Goal: Task Accomplishment & Management: Manage account settings

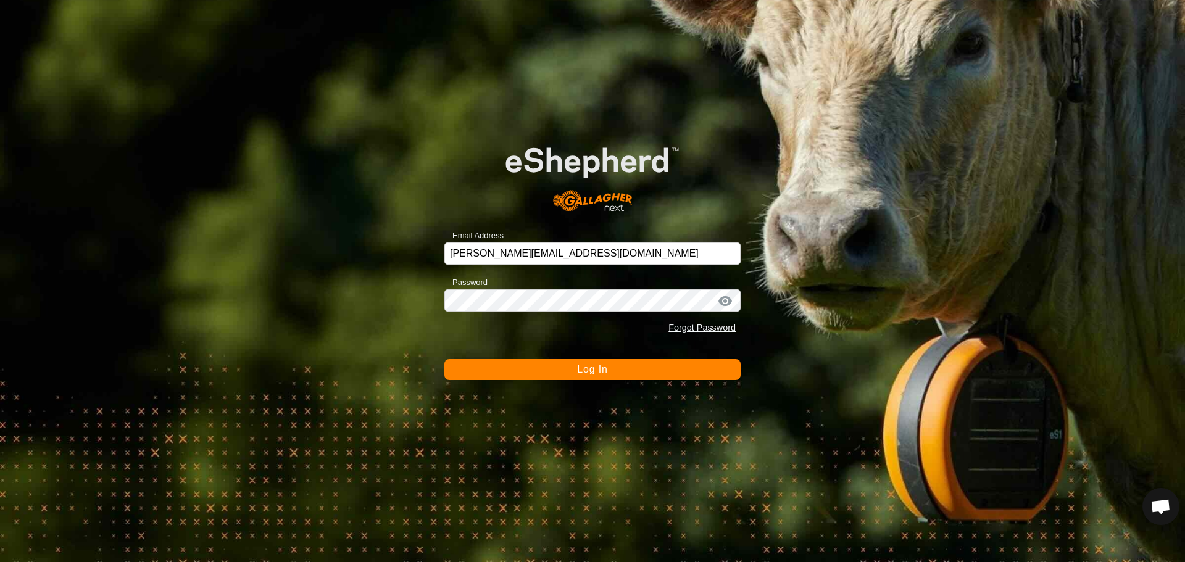
click at [556, 377] on button "Log In" at bounding box center [592, 369] width 296 height 21
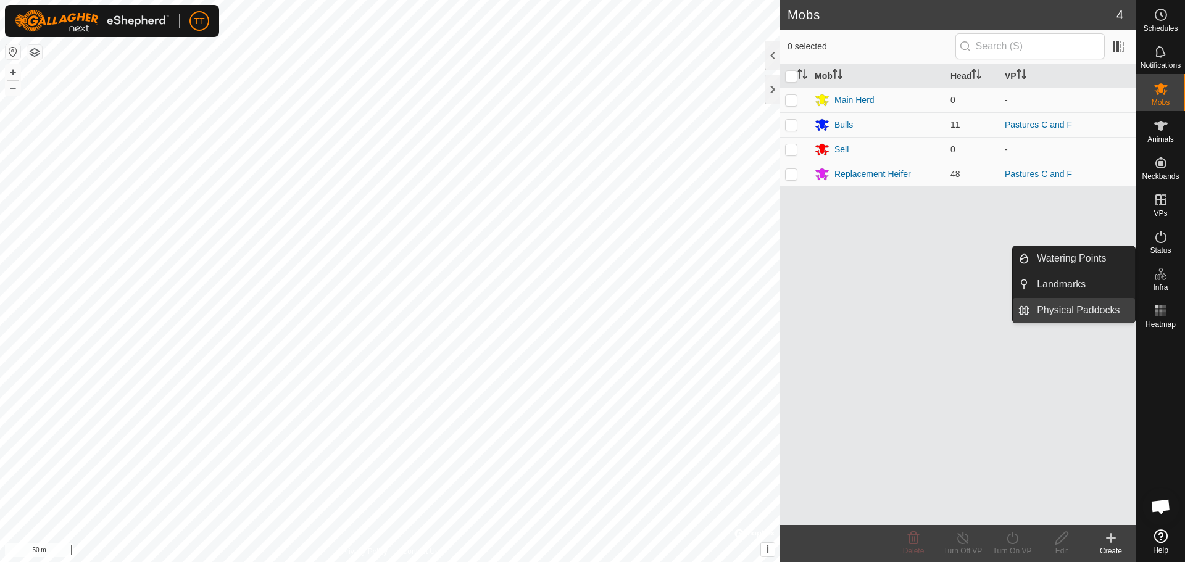
click at [1091, 318] on link "Physical Paddocks" at bounding box center [1082, 310] width 106 height 25
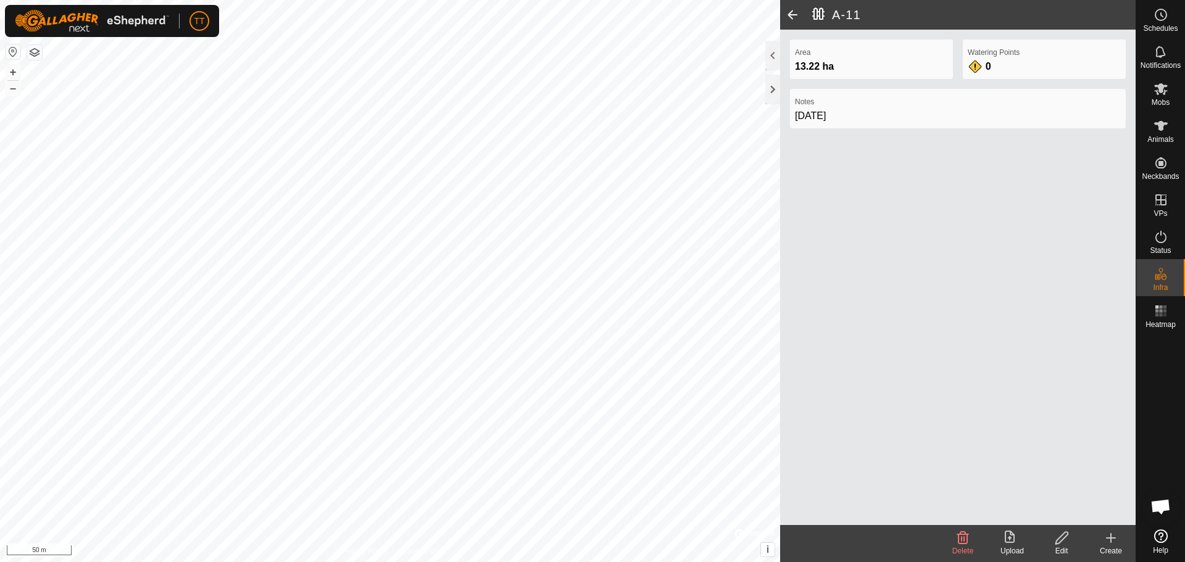
click at [1060, 539] on icon at bounding box center [1061, 538] width 15 height 15
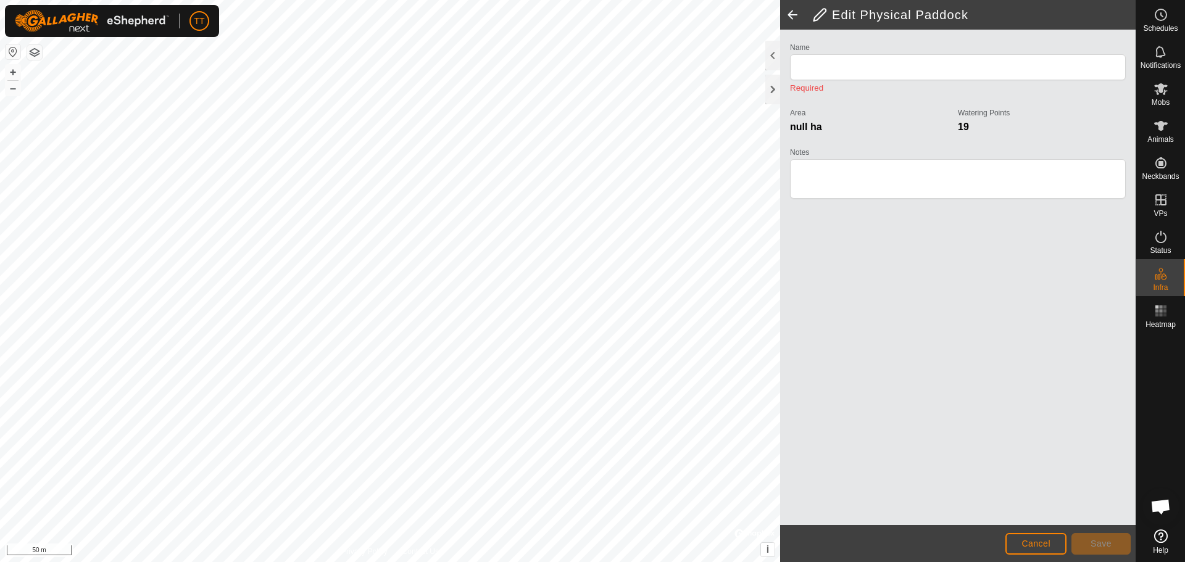
type input "A-11"
type textarea "[DATE]"
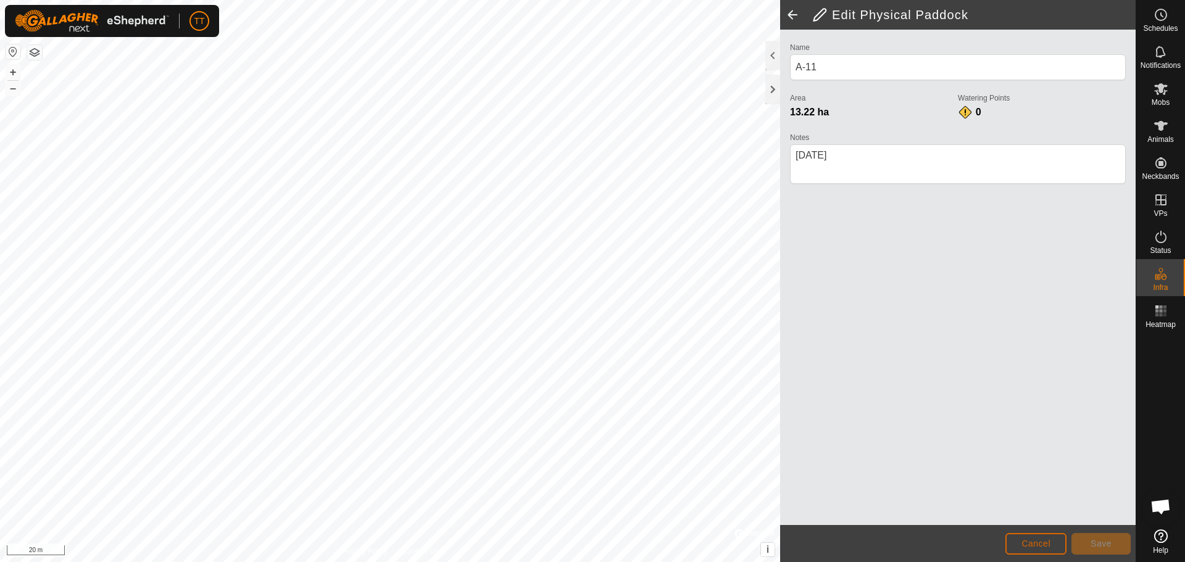
click at [1040, 548] on button "Cancel" at bounding box center [1035, 544] width 61 height 22
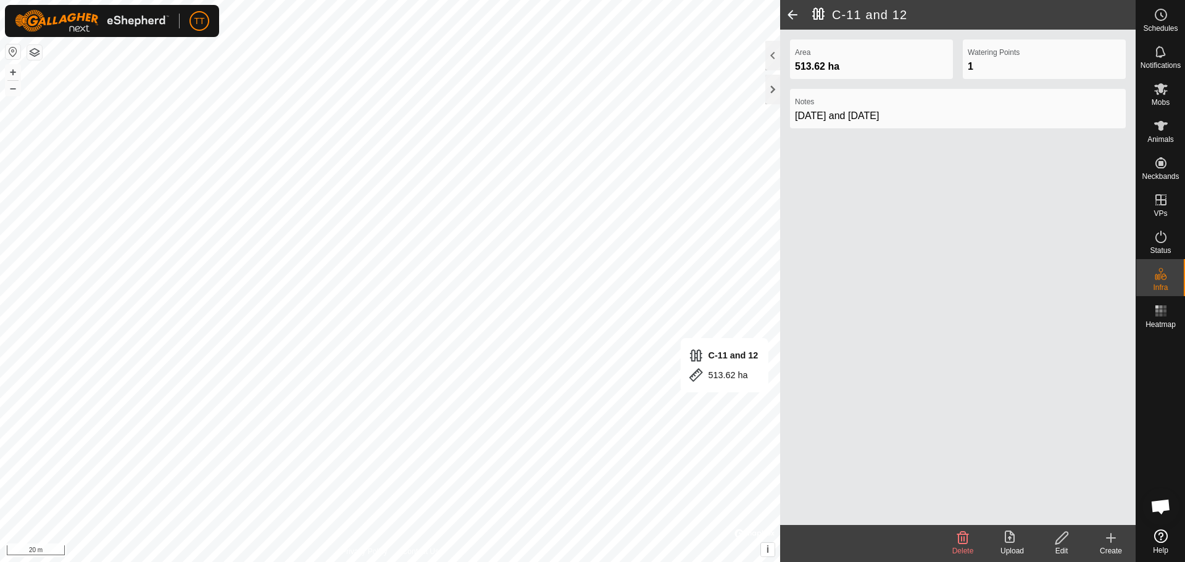
click at [1061, 539] on icon at bounding box center [1061, 538] width 15 height 15
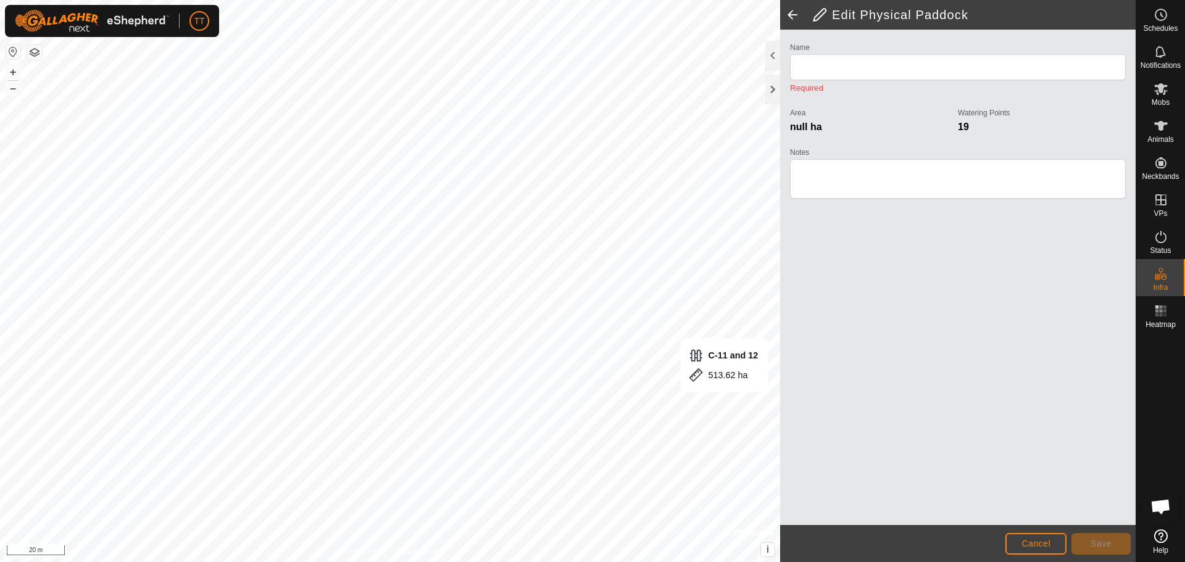
type input "C-11 and 12"
type textarea "[DATE] and [DATE]"
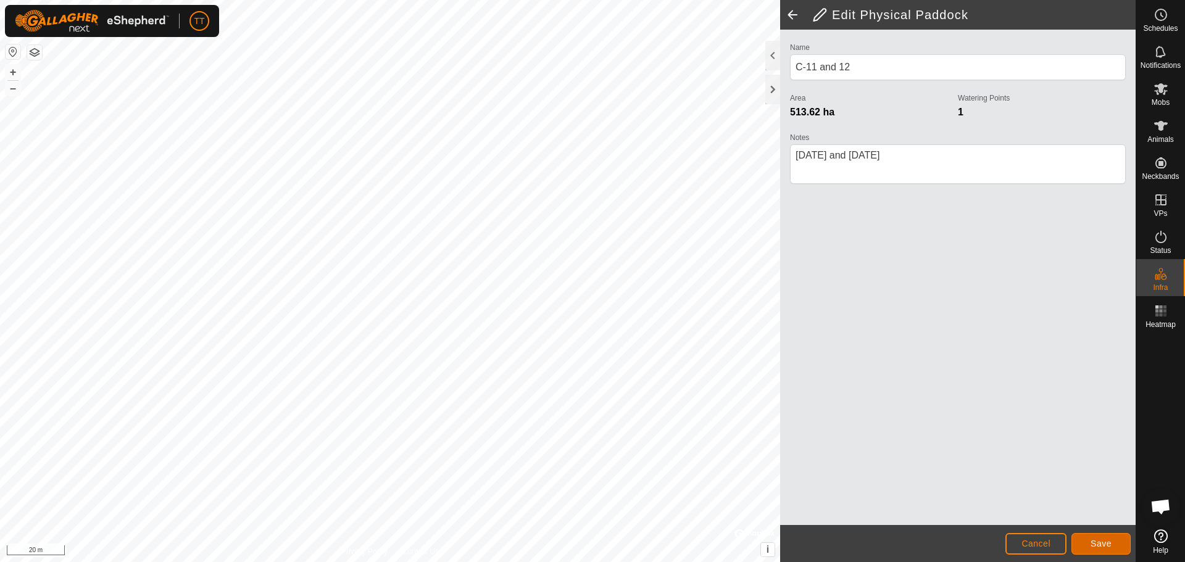
click at [1088, 542] on button "Save" at bounding box center [1100, 544] width 59 height 22
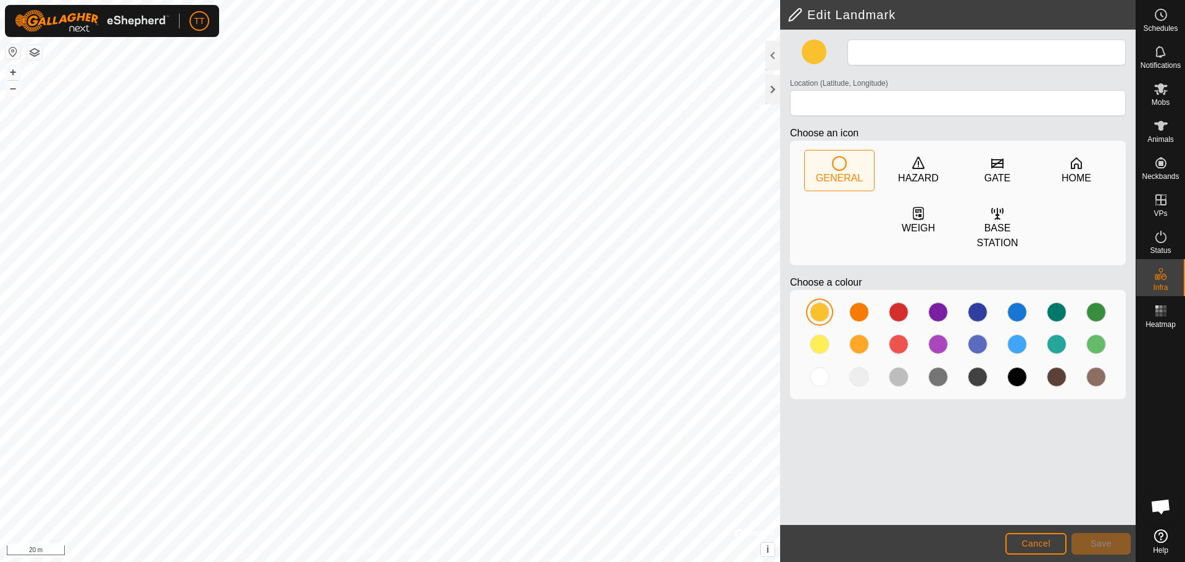
type input "C-1"
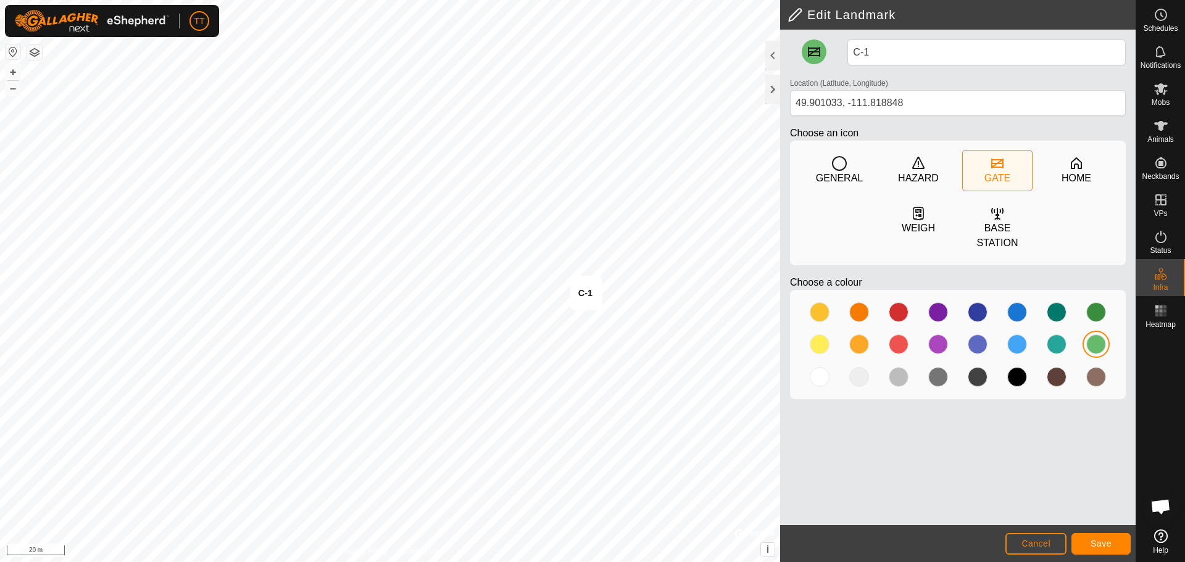
type input "49.901042, -111.818561"
click at [1106, 542] on span "Save" at bounding box center [1100, 544] width 21 height 10
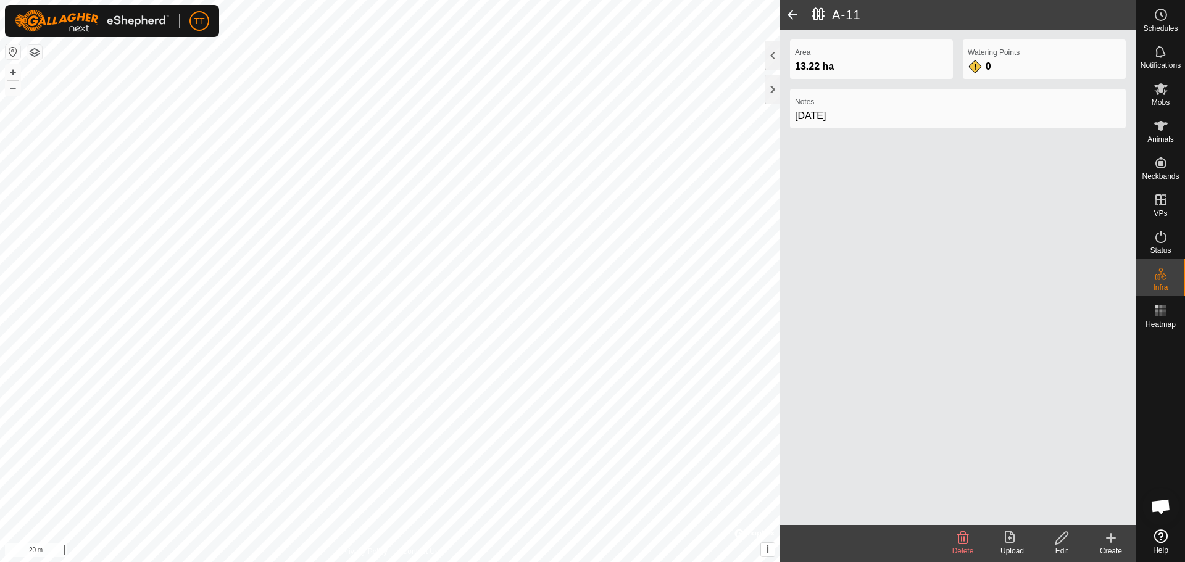
click at [1061, 540] on icon at bounding box center [1061, 538] width 12 height 12
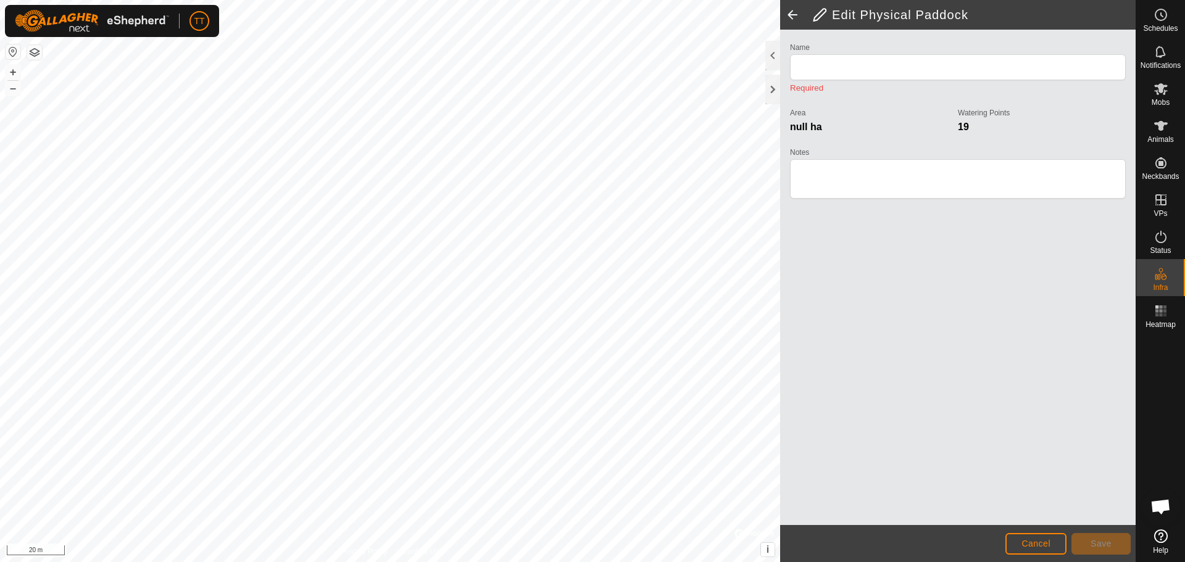
type input "A-11"
type textarea "[DATE]"
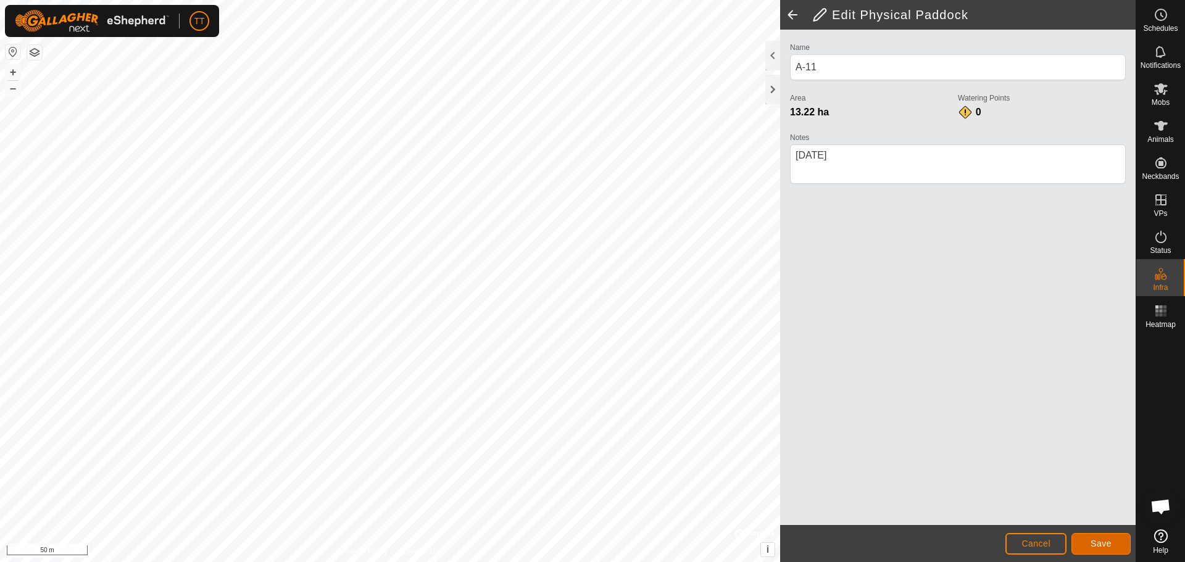
click at [1094, 542] on span "Save" at bounding box center [1100, 544] width 21 height 10
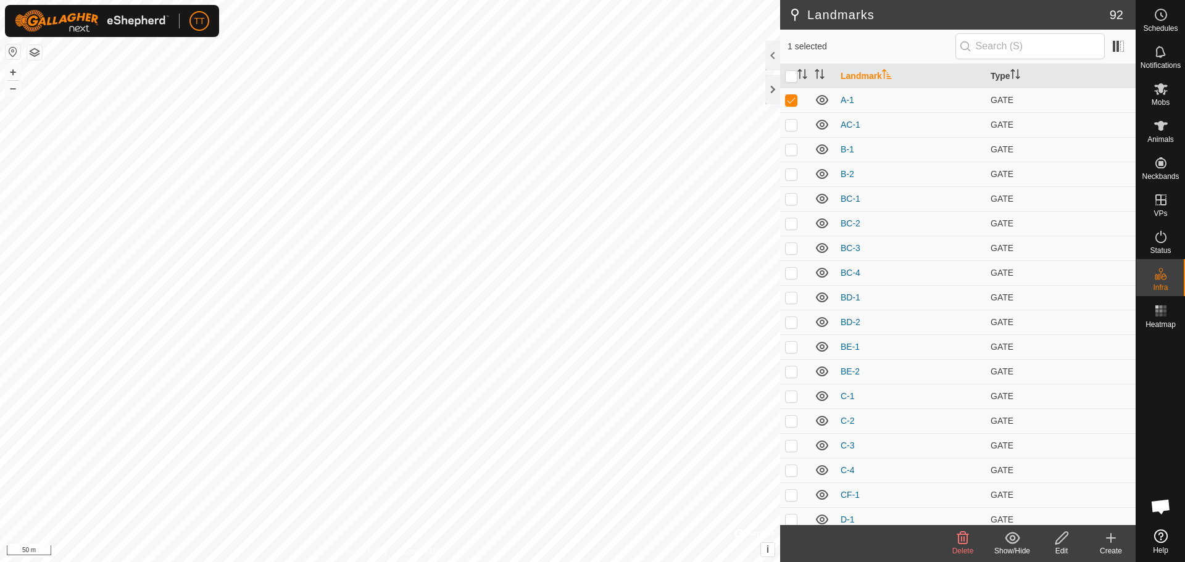
click at [964, 538] on icon at bounding box center [963, 538] width 12 height 12
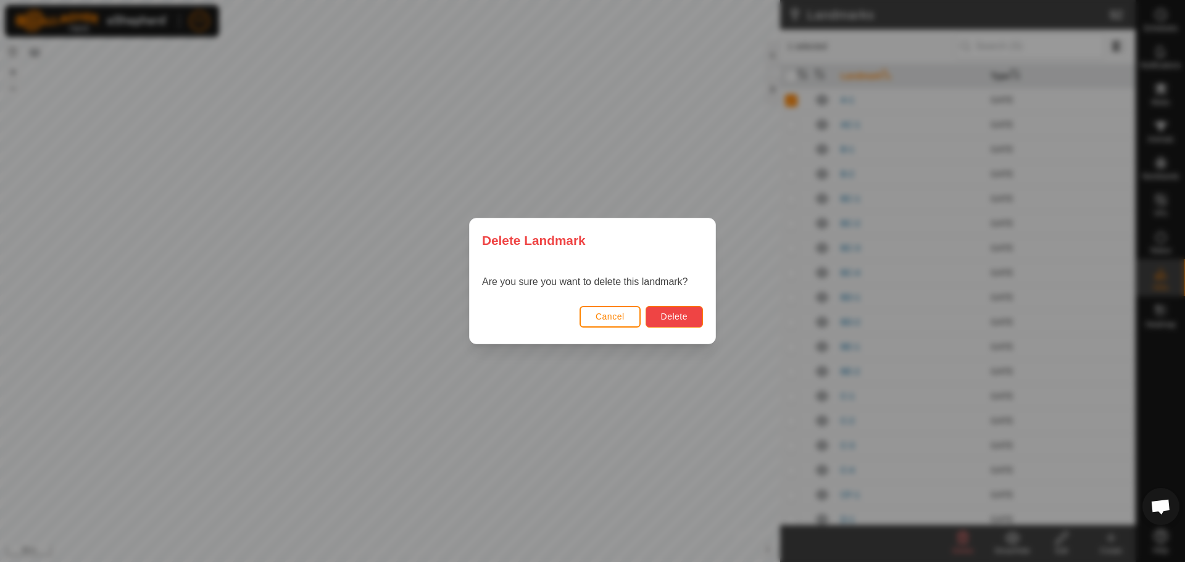
click at [671, 318] on span "Delete" at bounding box center [674, 317] width 27 height 10
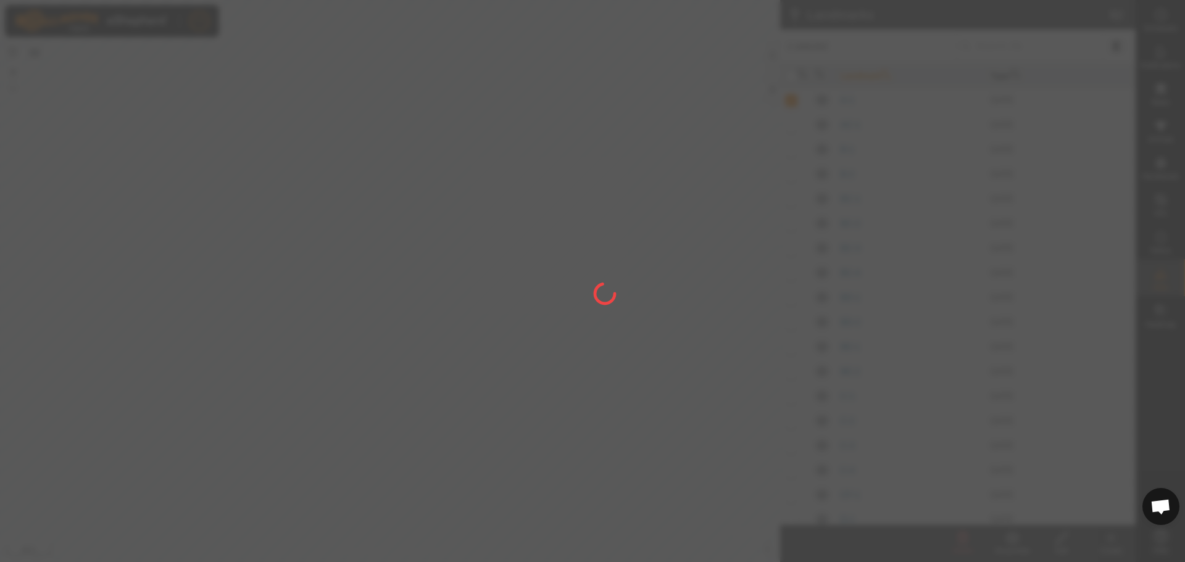
checkbox input "false"
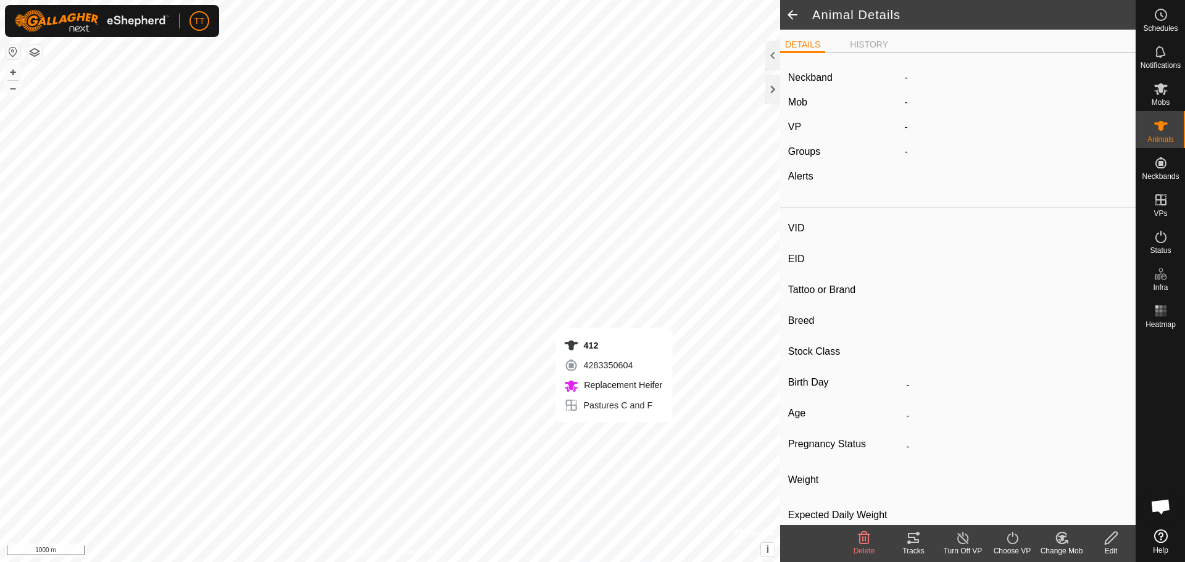
type input "412"
type input "124000179564703"
type input "-"
type input "Red Angus"
type input "Heifer"
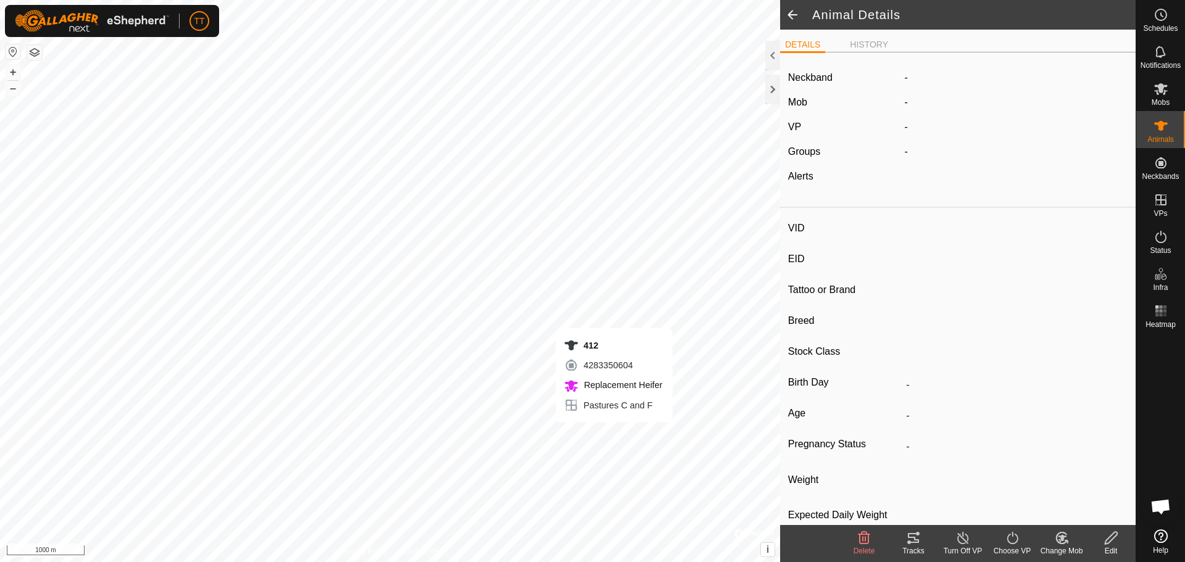
type input "01/2024"
type input "1 year 8 months"
type input "0 kg"
type input "-"
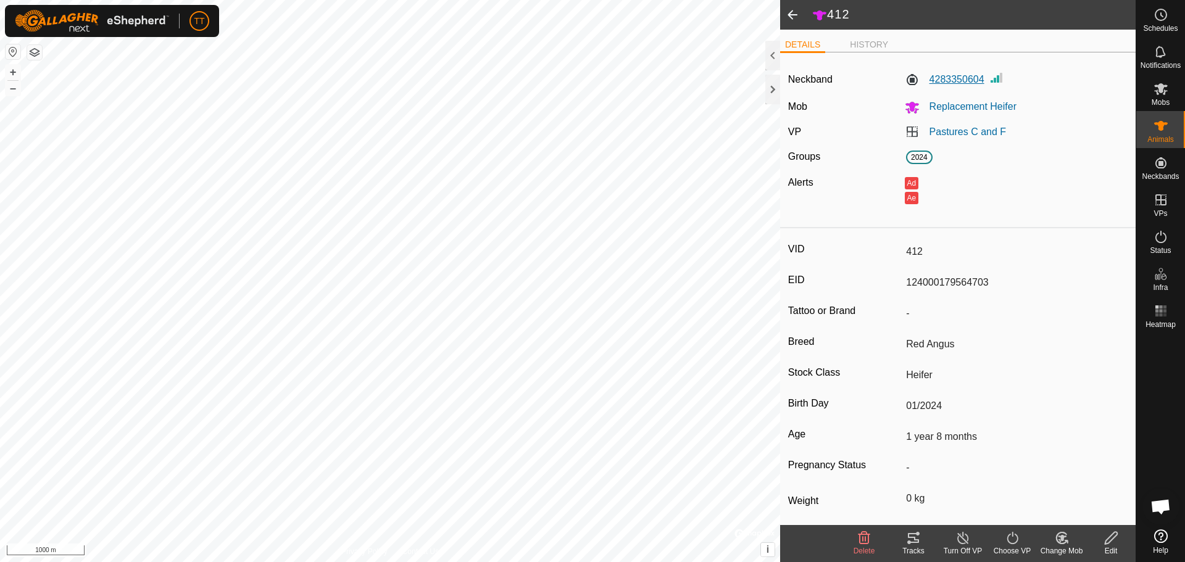
click at [953, 78] on label "4283350604" at bounding box center [944, 79] width 80 height 15
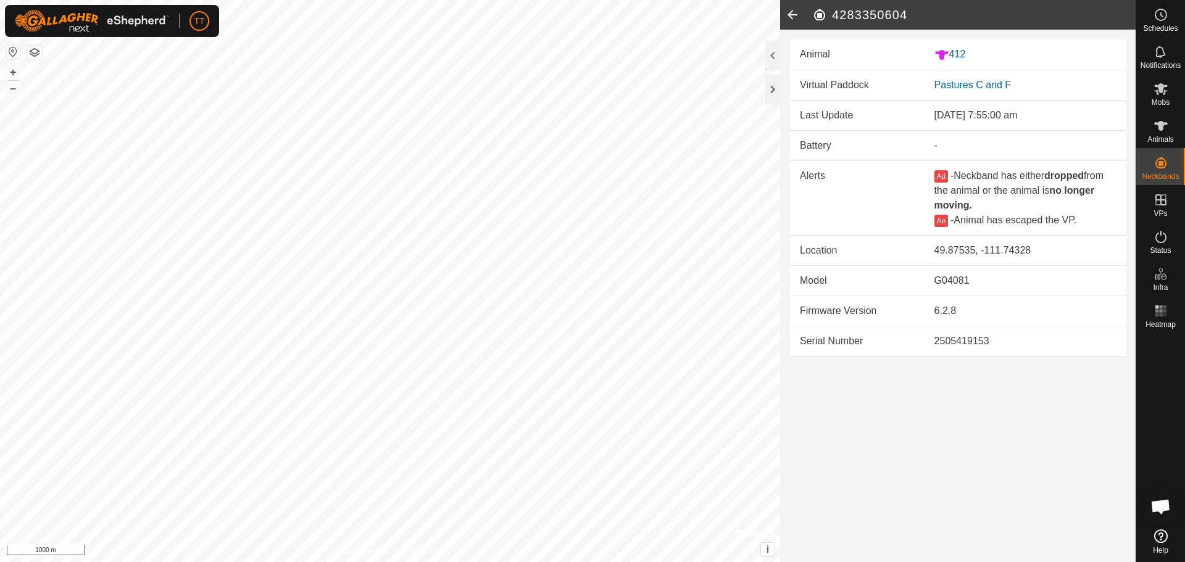
click at [795, 13] on icon at bounding box center [792, 15] width 25 height 30
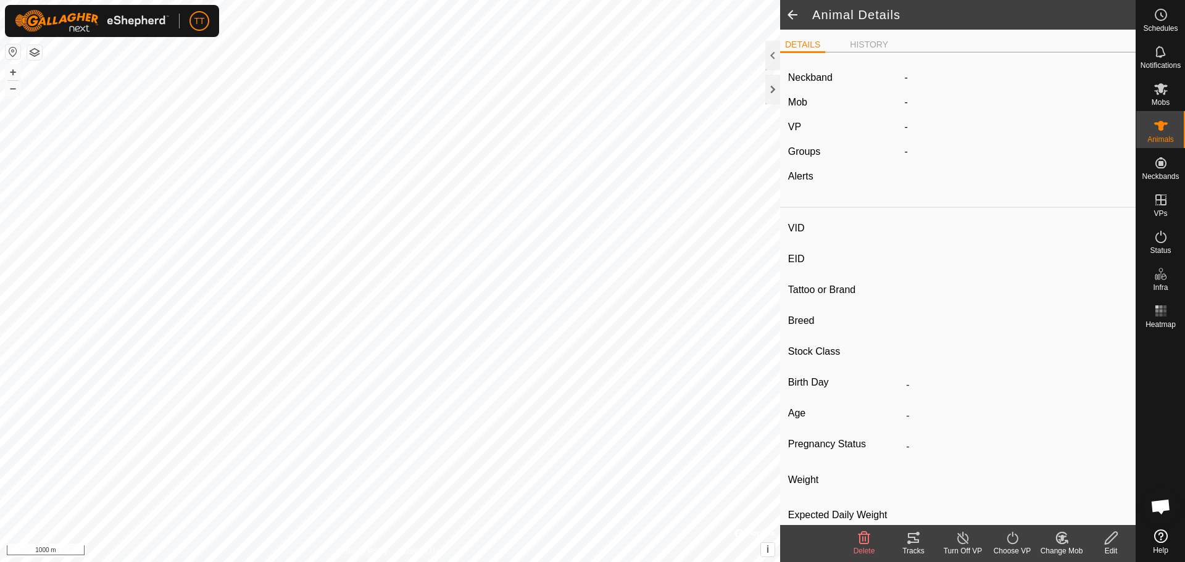
type input "412"
type input "124000179564703"
type input "-"
type input "Red Angus"
type input "Heifer"
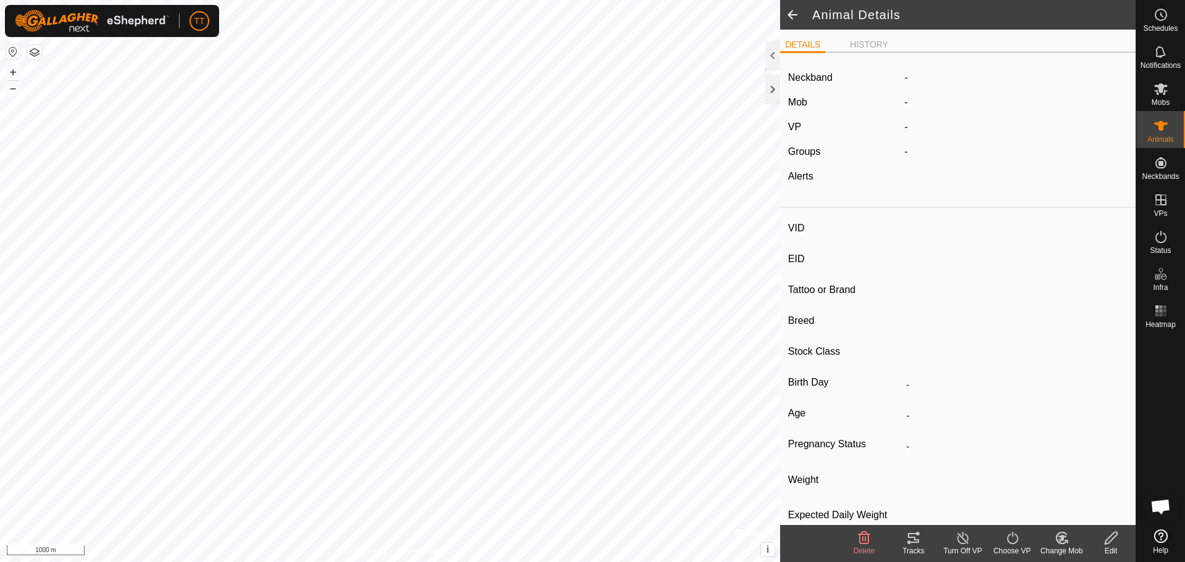
type input "01/2024"
type input "1 year 8 months"
type input "0 kg"
type input "-"
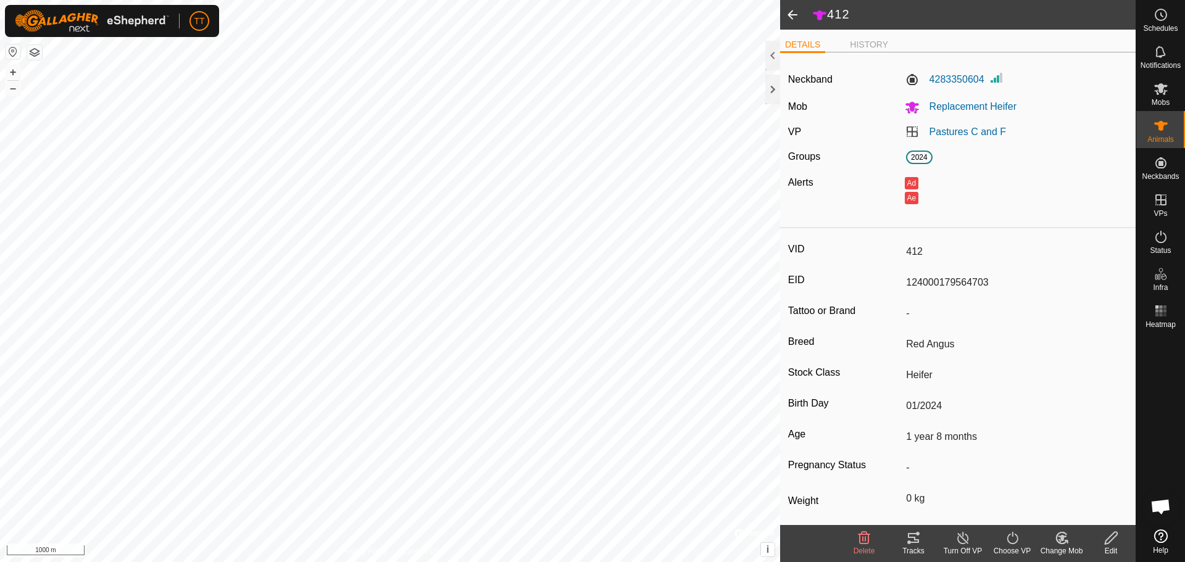
click at [1115, 541] on icon at bounding box center [1110, 538] width 15 height 15
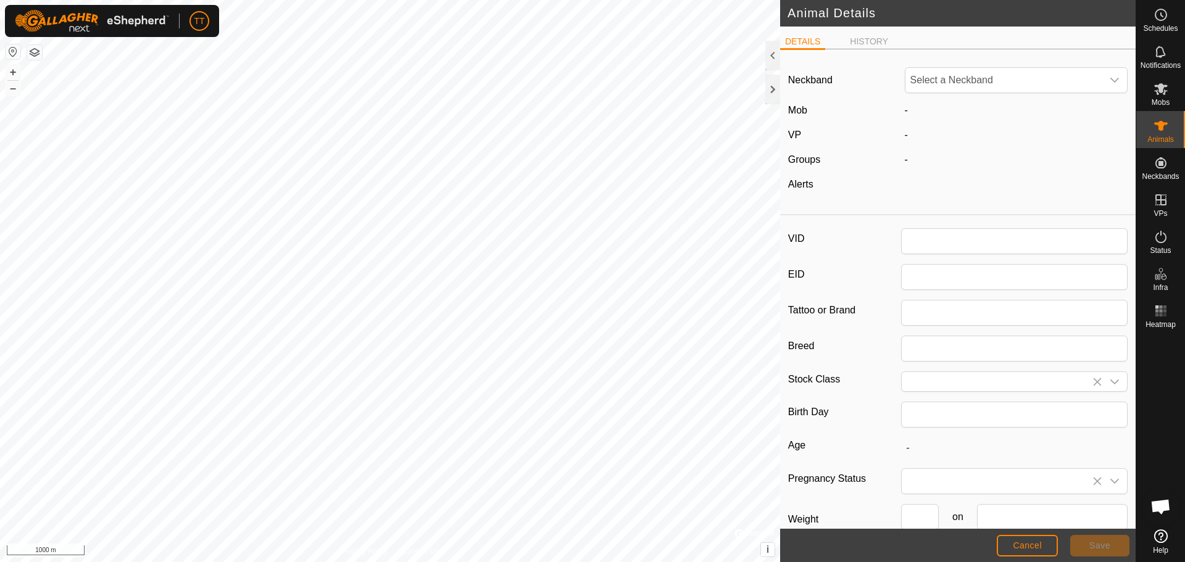
type input "412"
type input "124000179564703"
type input "Red Angus"
type input "Heifer"
type input "01/2024"
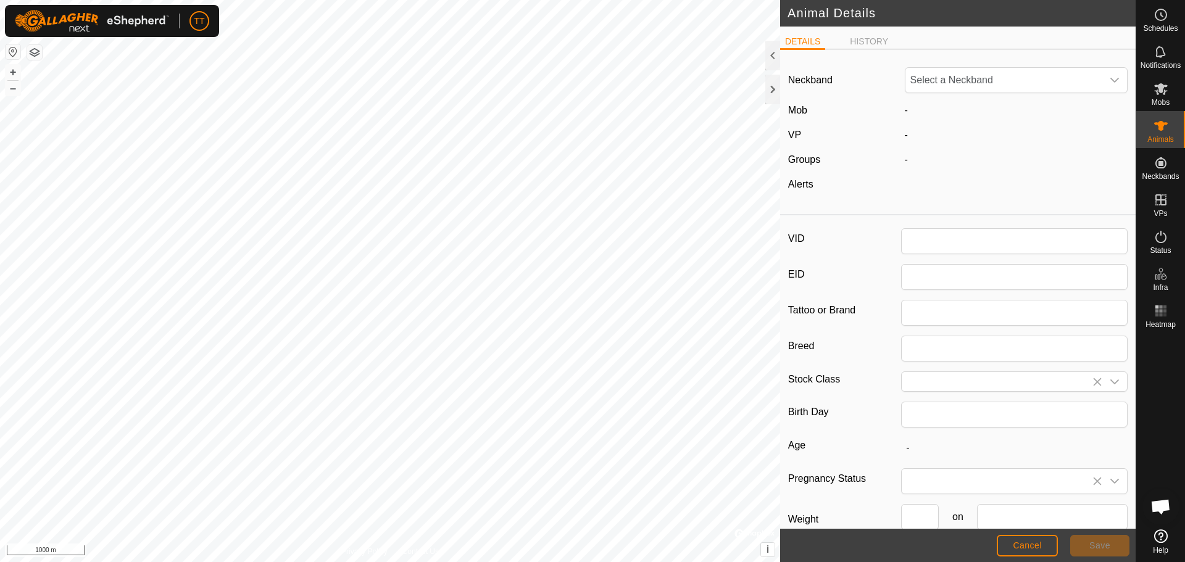
type input "1 year 8 months"
type input "0"
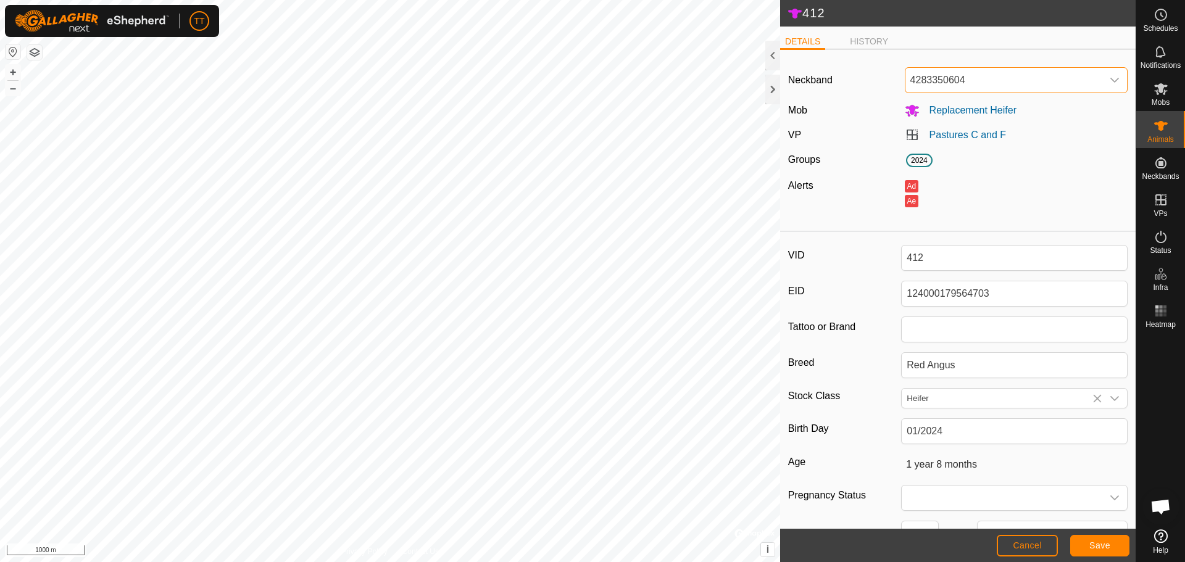
click at [980, 75] on span "4283350604" at bounding box center [1003, 80] width 197 height 25
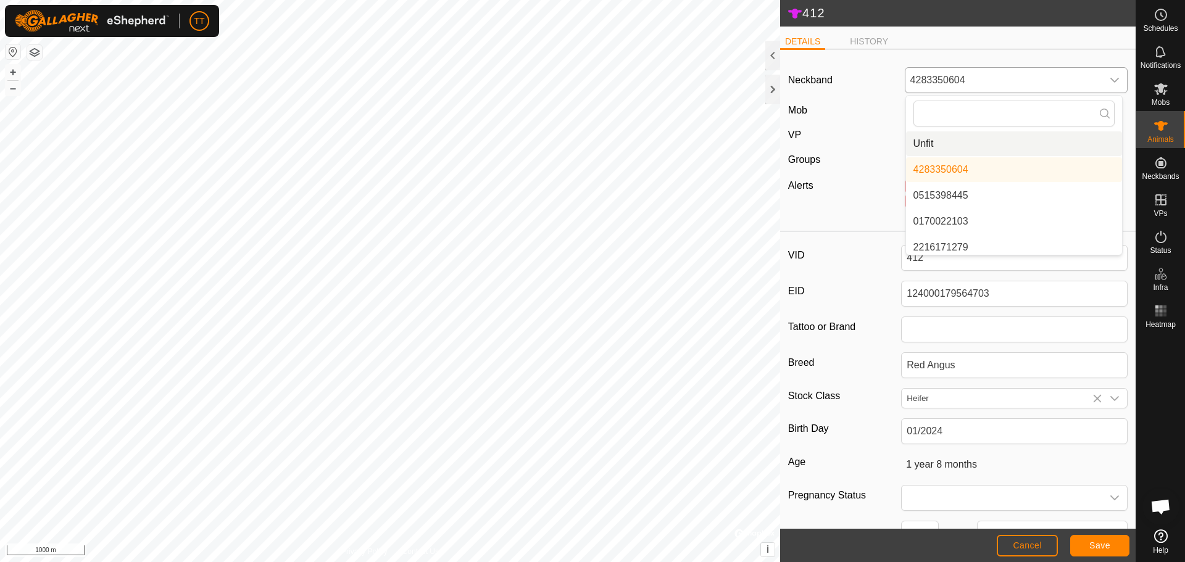
click at [952, 139] on li "Unfit" at bounding box center [1014, 143] width 216 height 25
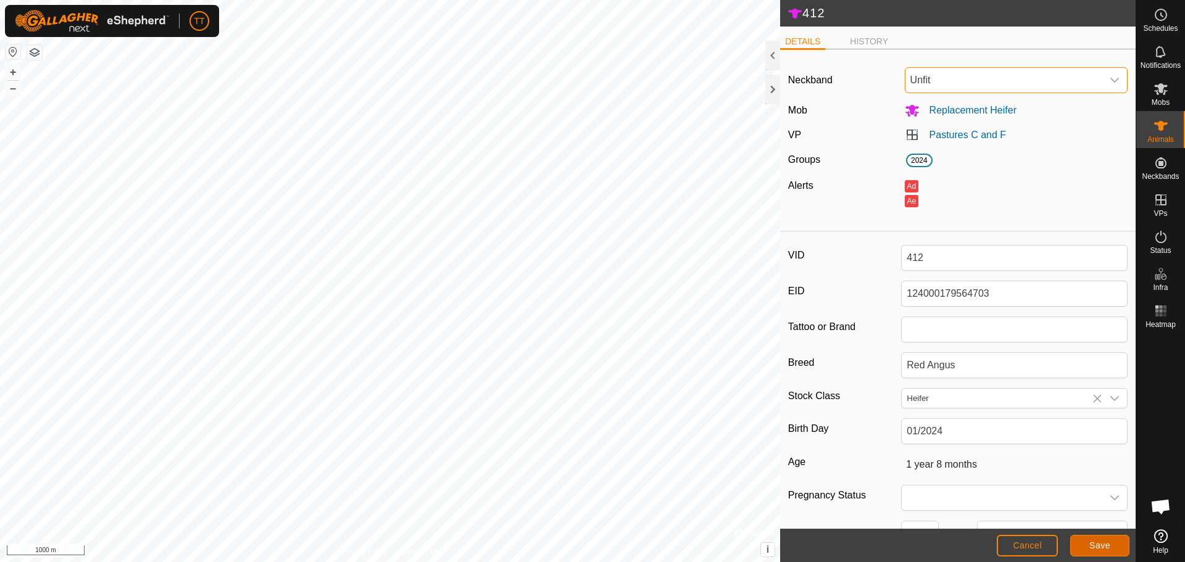
click at [1106, 545] on span "Save" at bounding box center [1099, 545] width 21 height 10
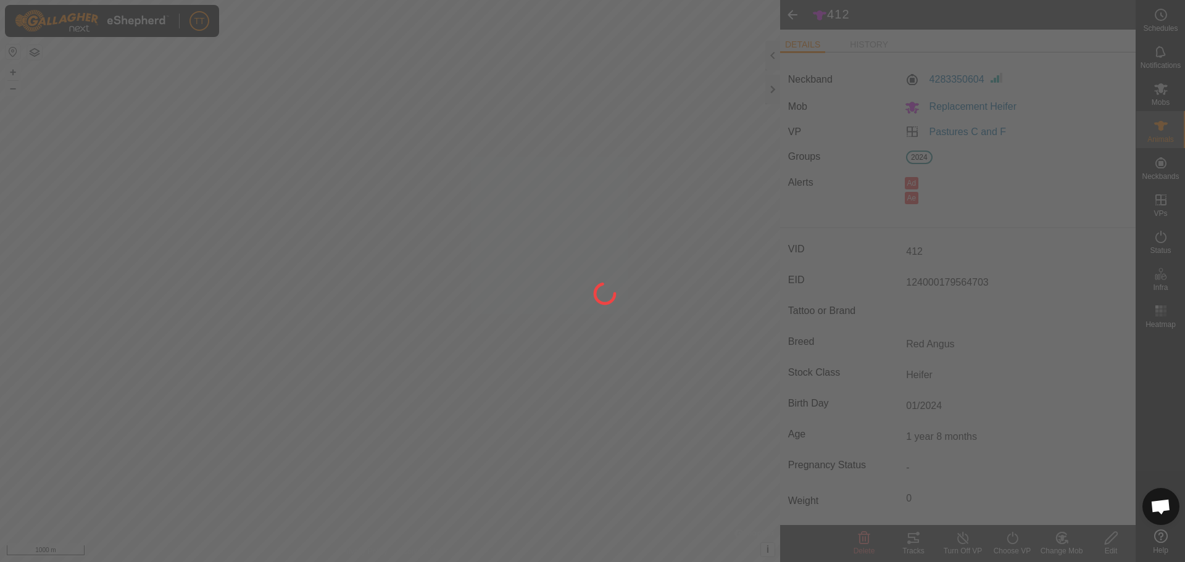
type input "-"
type input "0 kg"
type input "-"
